Goal: Check status: Check status

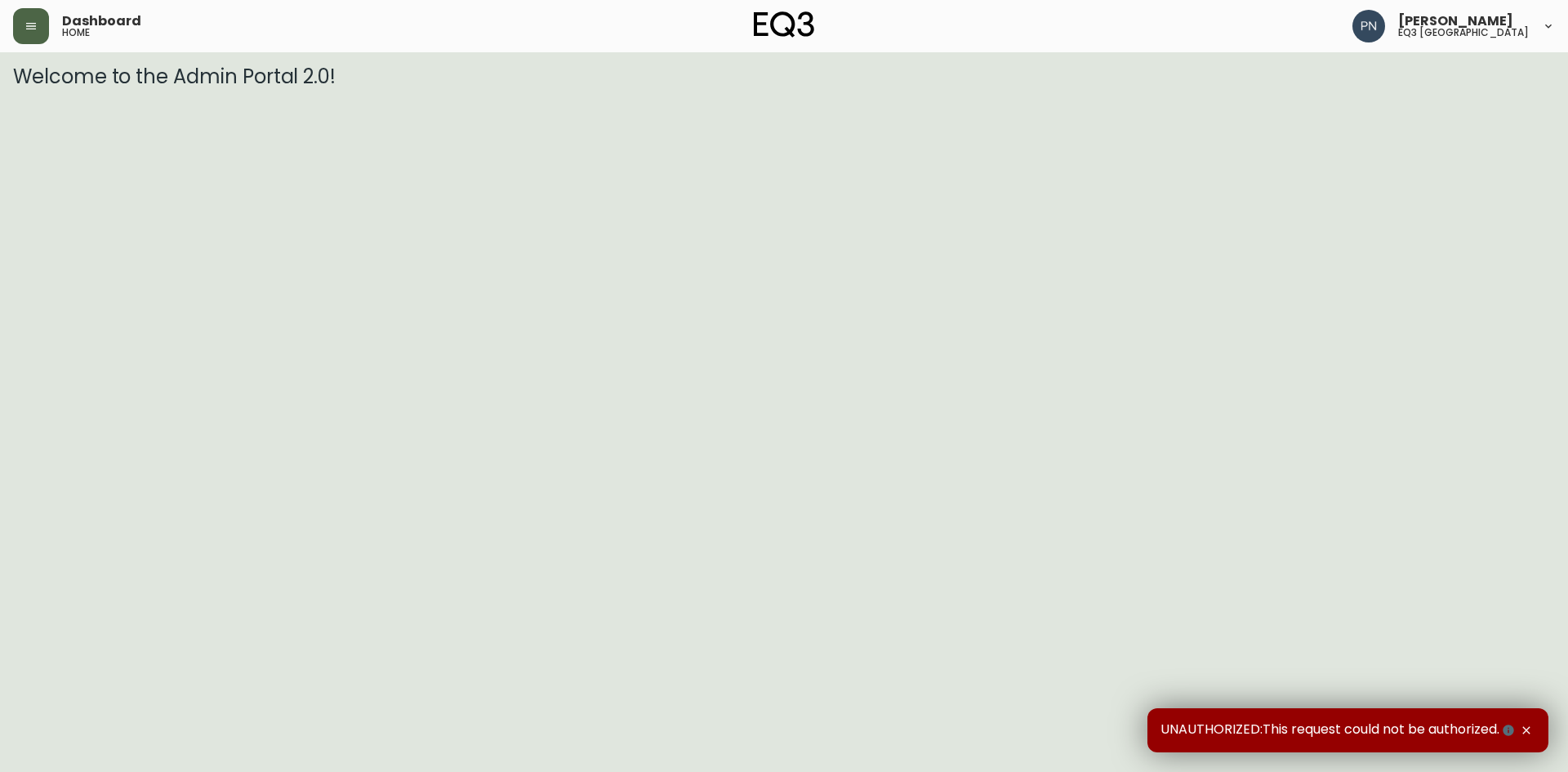
click at [25, 28] on icon "button" at bounding box center [31, 26] width 13 height 13
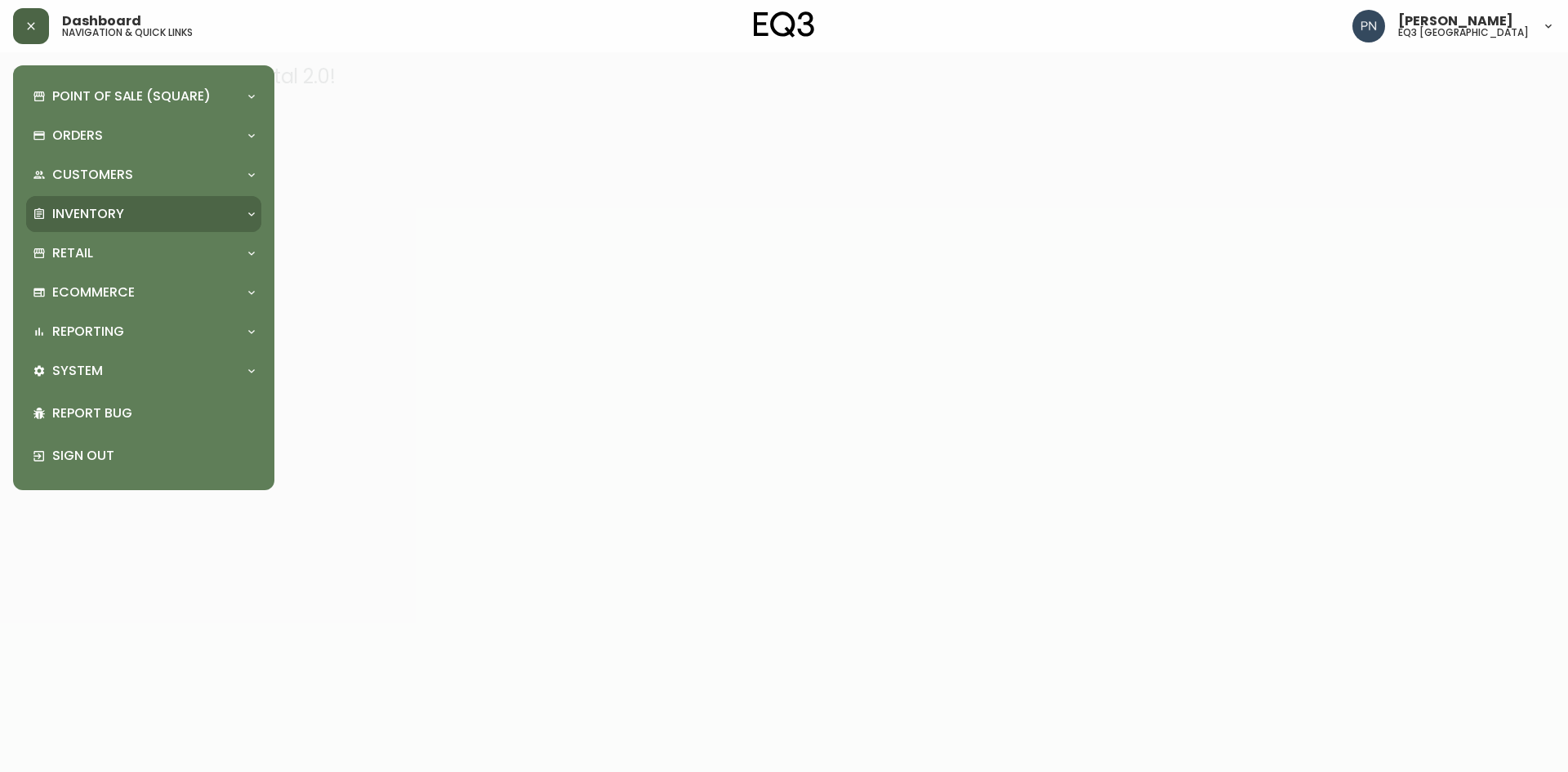
click at [122, 213] on p "Inventory" at bounding box center [88, 214] width 71 height 18
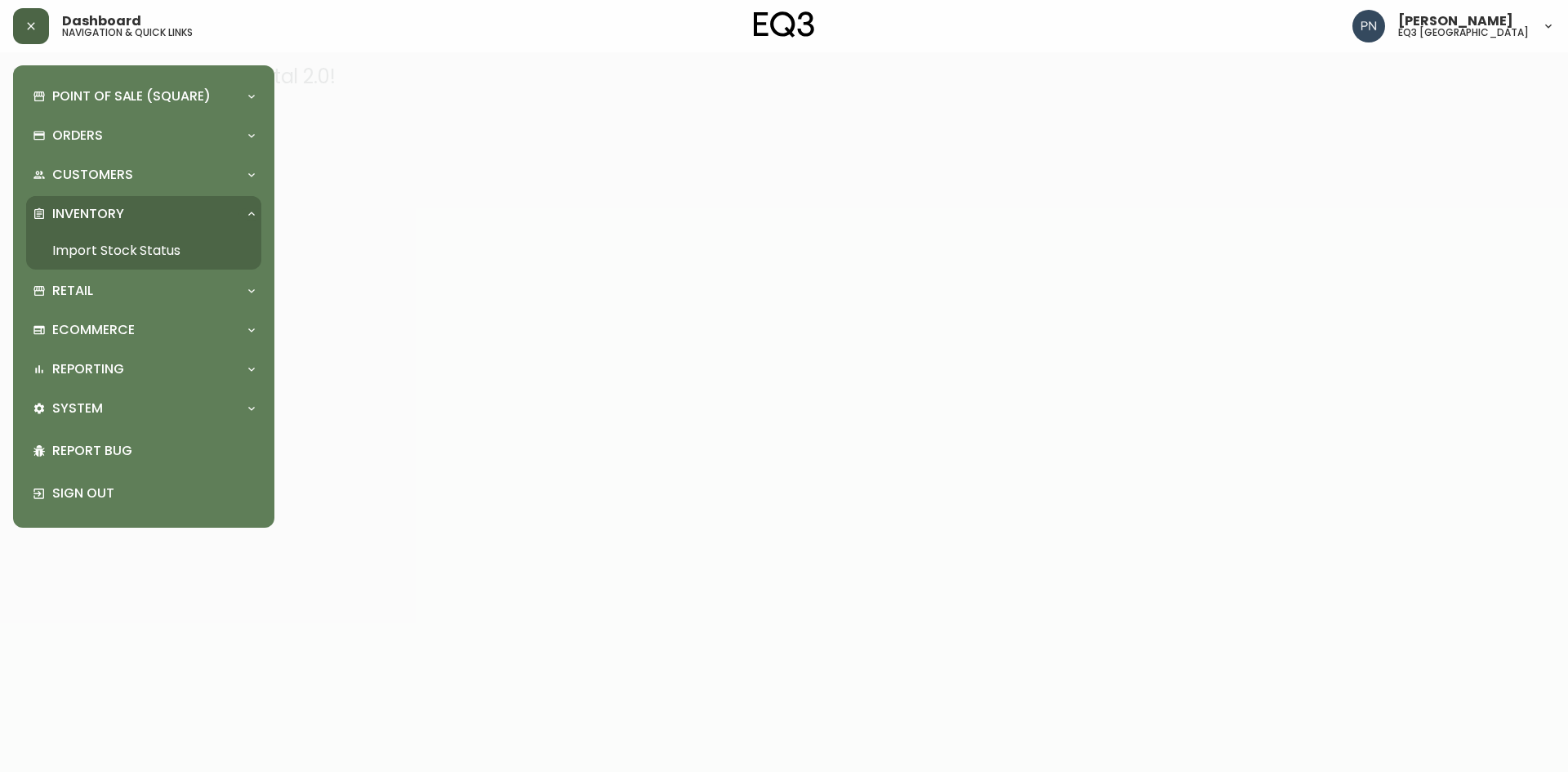
click at [139, 246] on link "Import Stock Status" at bounding box center [143, 251] width 235 height 38
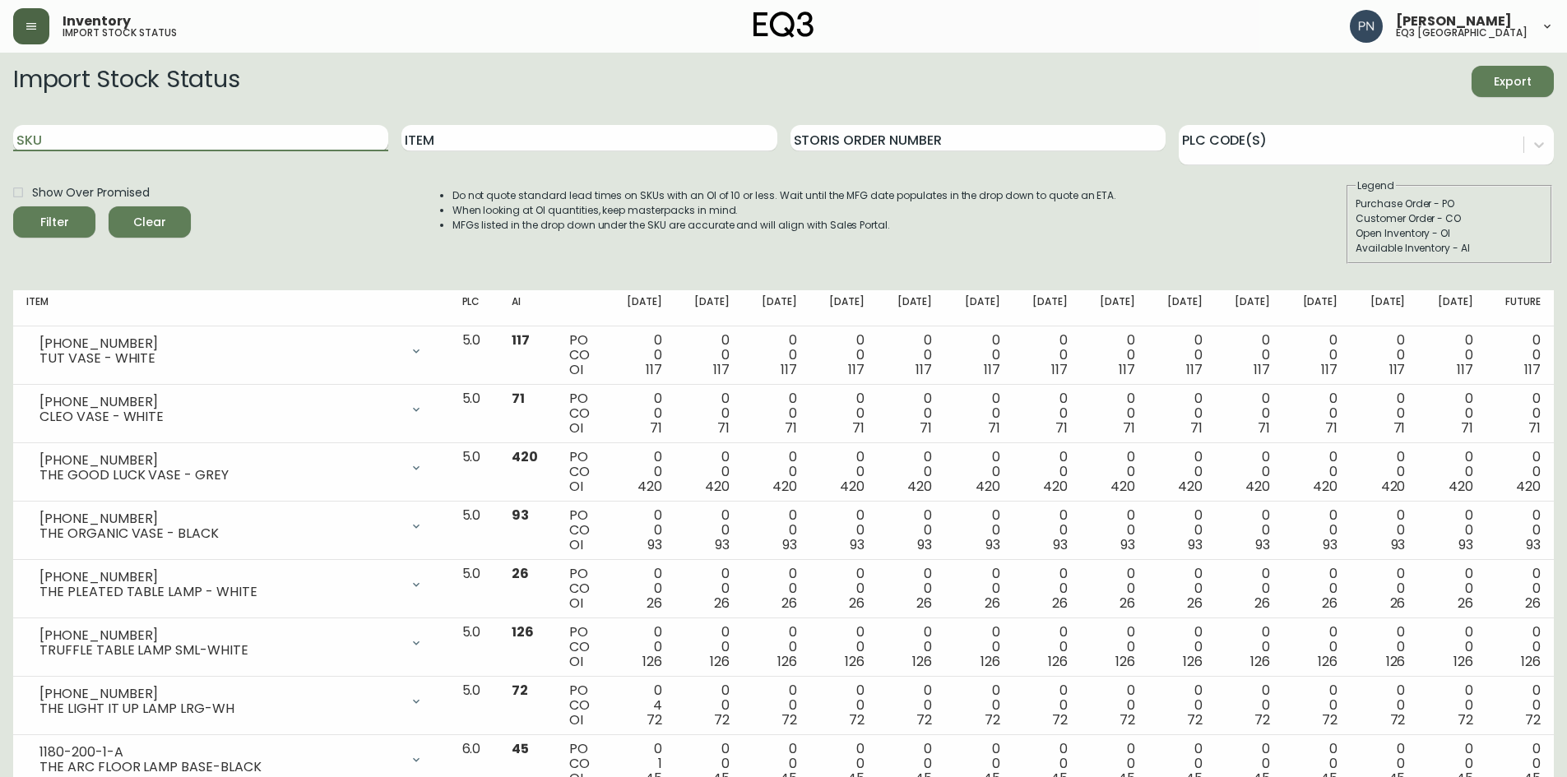
click at [196, 146] on input "SKU" at bounding box center [200, 138] width 375 height 26
paste input "1190-108-6"
type input "1190-108-6"
click at [13, 206] on button "Filter" at bounding box center [54, 221] width 82 height 31
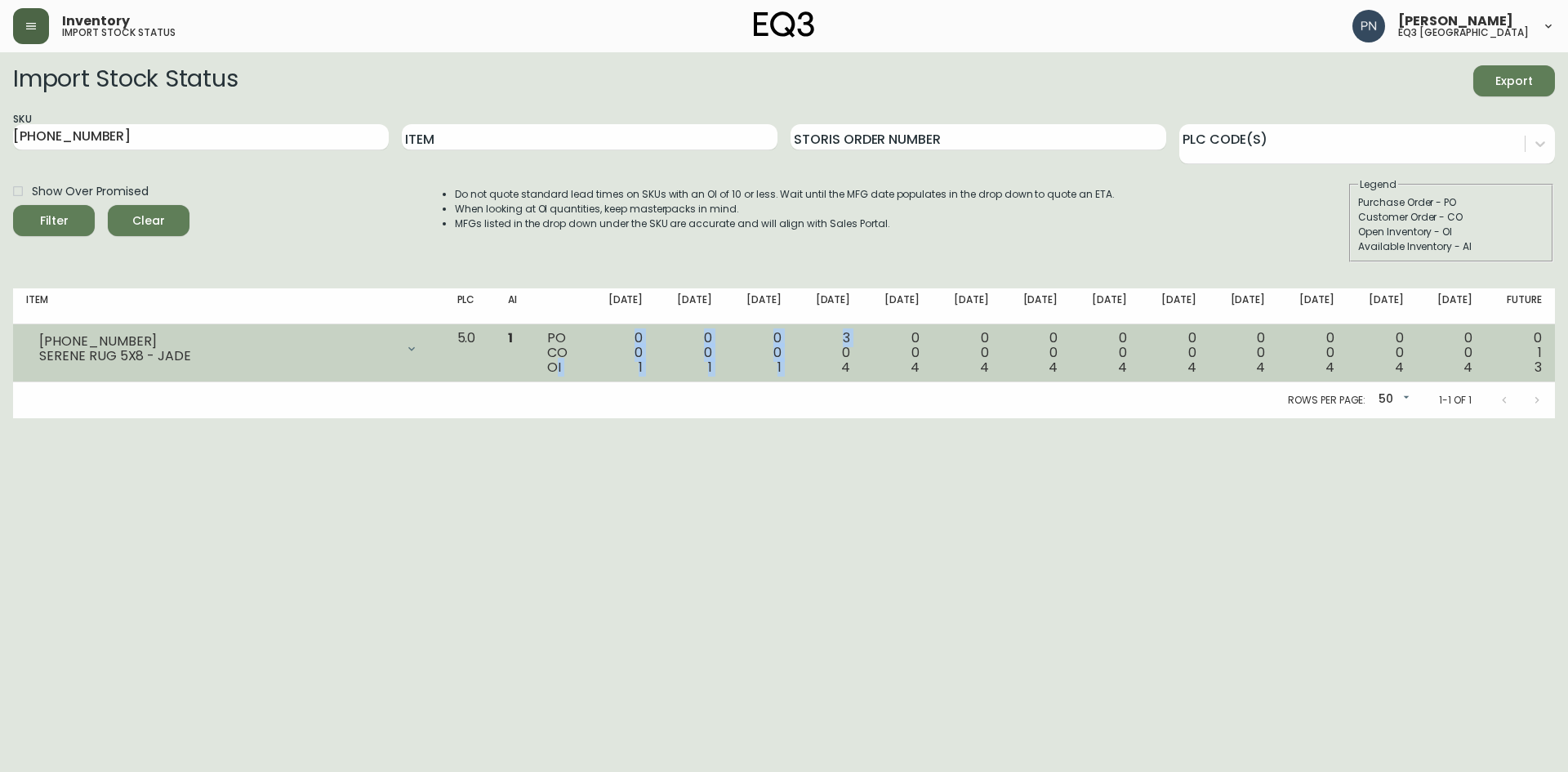
drag, startPoint x: 586, startPoint y: 369, endPoint x: 867, endPoint y: 356, distance: 281.3
click at [867, 356] on tr "1190-108-6 SERENE RUG 5X8 - JADE Opening Balance 1 ( Sep 27, 2025 ) Available I…" at bounding box center [784, 353] width 1542 height 58
click at [851, 372] on div "3 0 4" at bounding box center [829, 353] width 44 height 44
click at [850, 370] on span "4" at bounding box center [845, 367] width 9 height 19
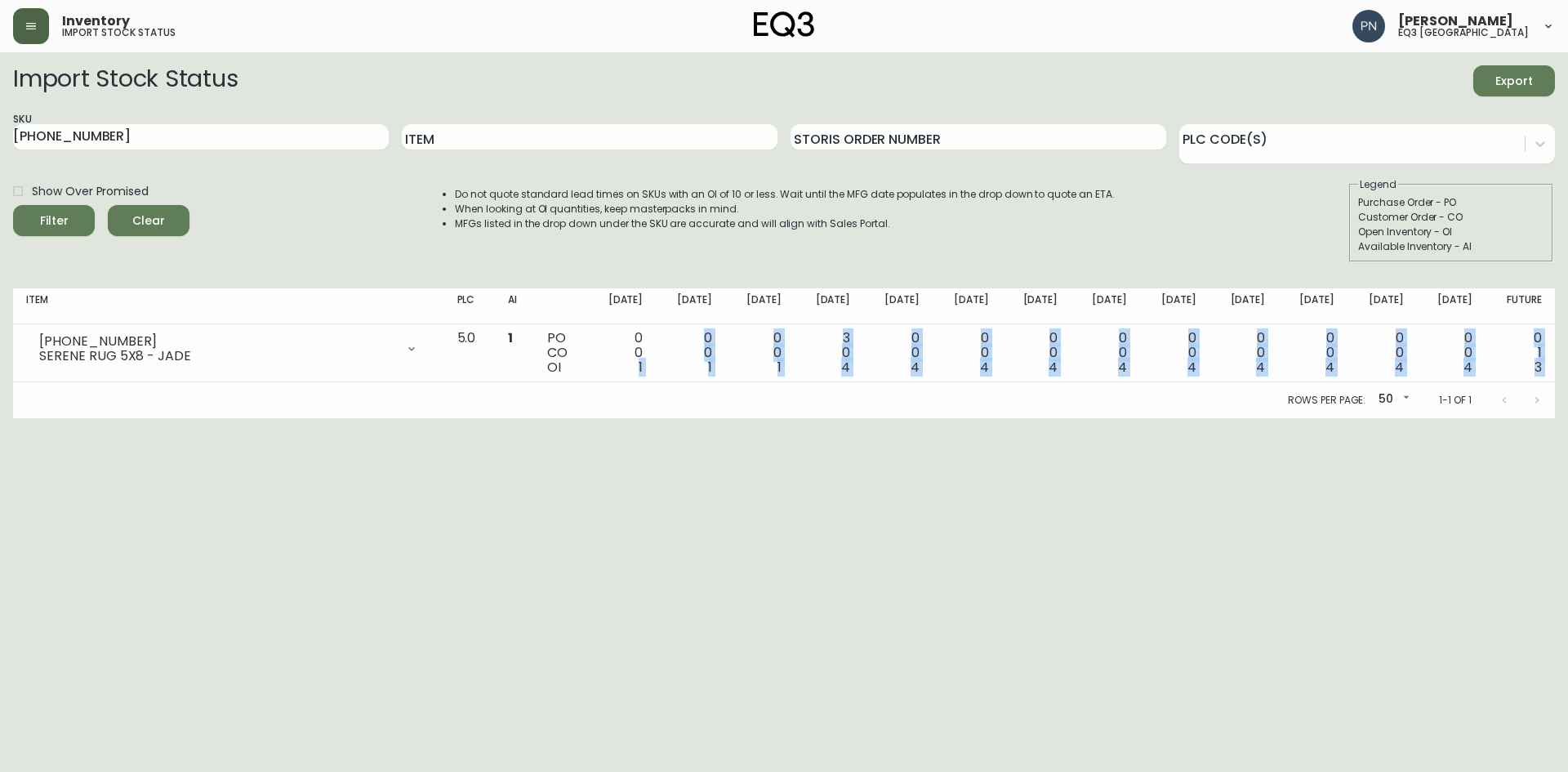
drag, startPoint x: 671, startPoint y: 372, endPoint x: 1234, endPoint y: 386, distance: 563.2
click at [1234, 386] on div "Item PLC AI Oct 03 Oct 10 Oct 17 Oct 24 Oct 31 Nov 07 Nov 14 Nov 21 Nov 28 Dec …" at bounding box center [784, 353] width 1542 height 130
click at [950, 418] on html "Inventory import stock status Purva Narkhede eq3 ottawa Import Stock Status Exp…" at bounding box center [784, 209] width 1568 height 418
